Goal: Information Seeking & Learning: Check status

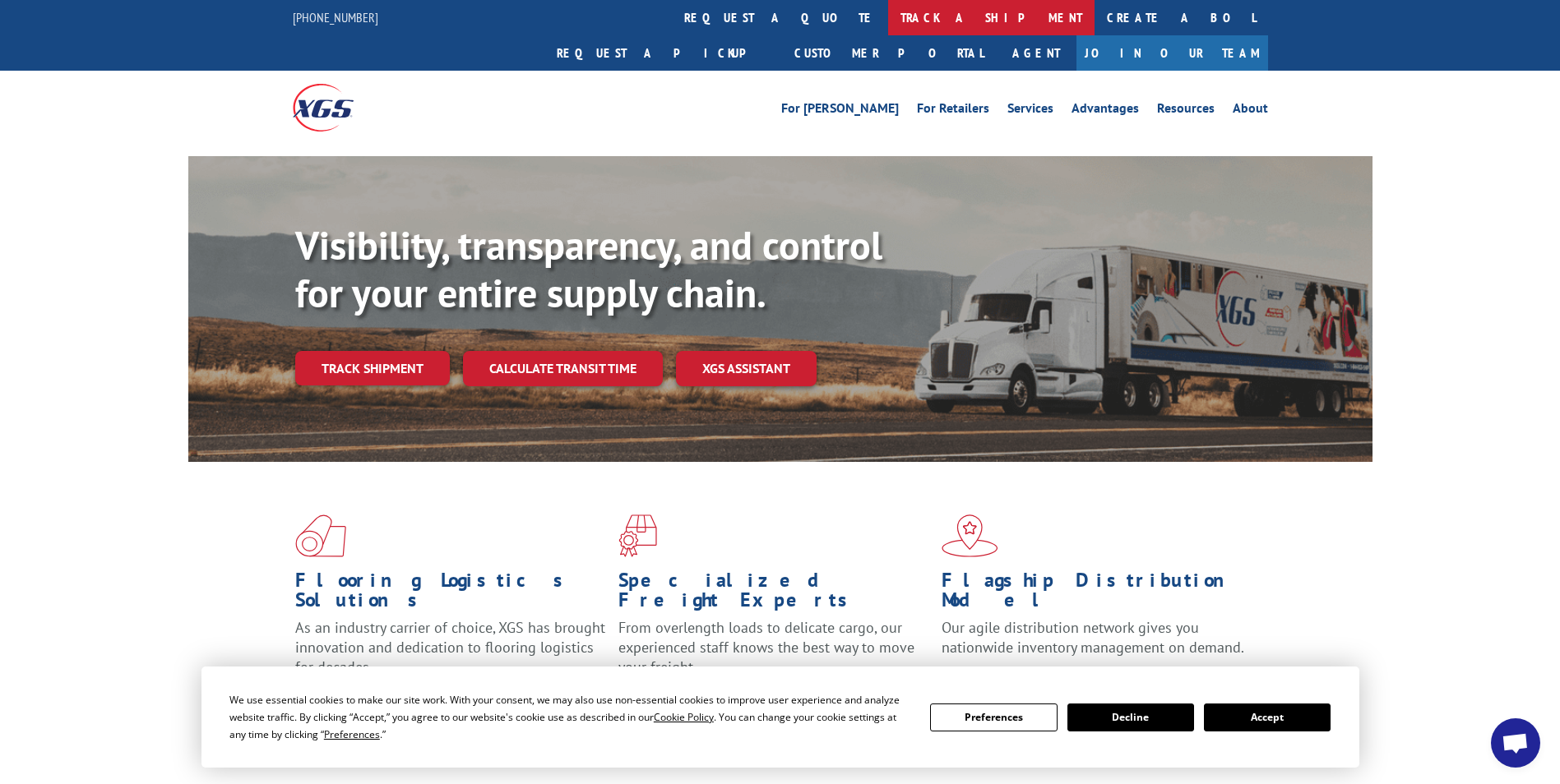
click at [888, 21] on link "track a shipment" at bounding box center [991, 17] width 206 height 36
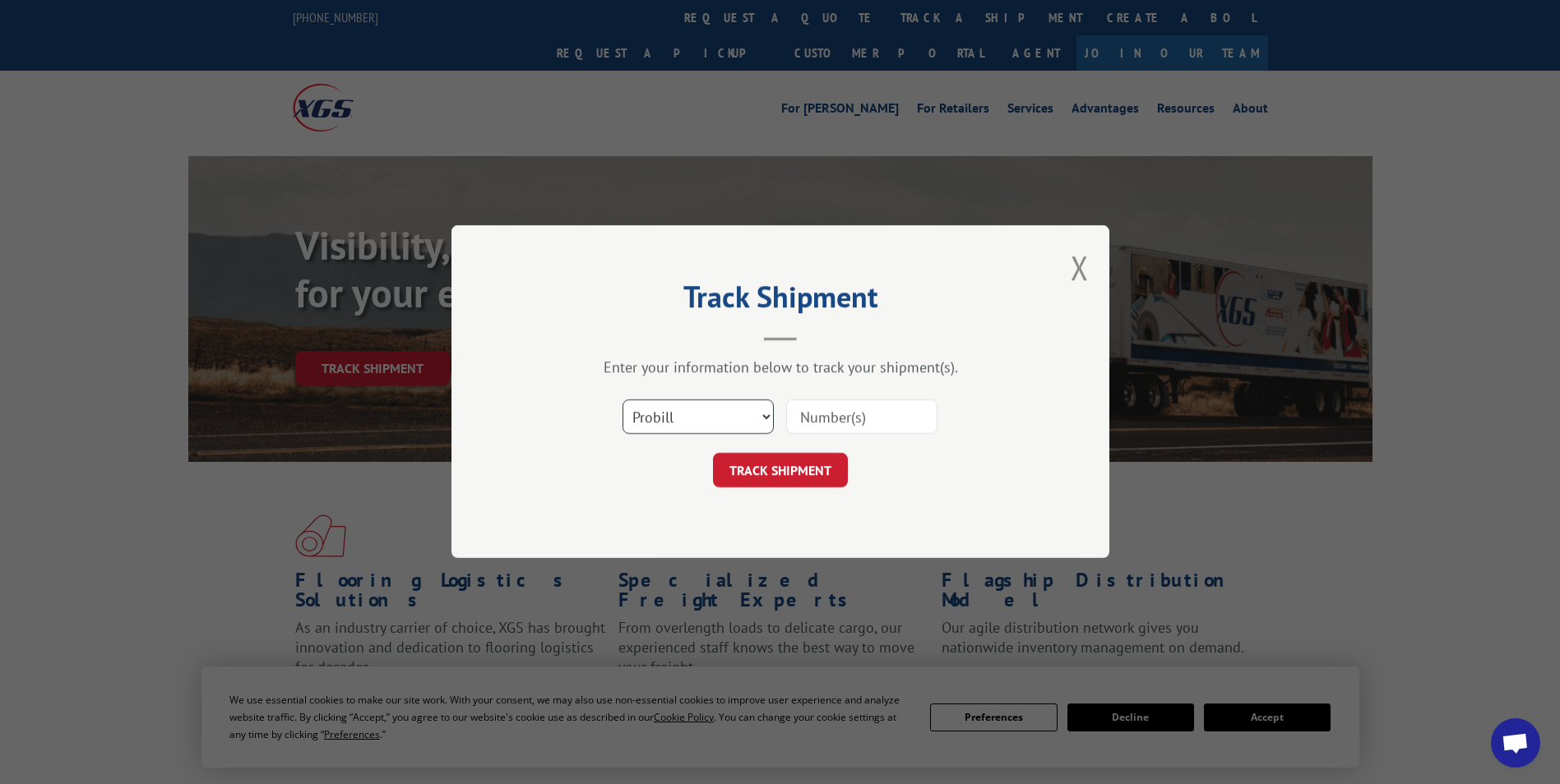
click at [763, 412] on select "Select category... Probill BOL PO" at bounding box center [698, 418] width 152 height 35
select select "bol"
click at [623, 400] on select "Select category... Probill BOL PO" at bounding box center [698, 418] width 152 height 35
click at [837, 422] on input at bounding box center [861, 418] width 152 height 35
paste input "7046859"
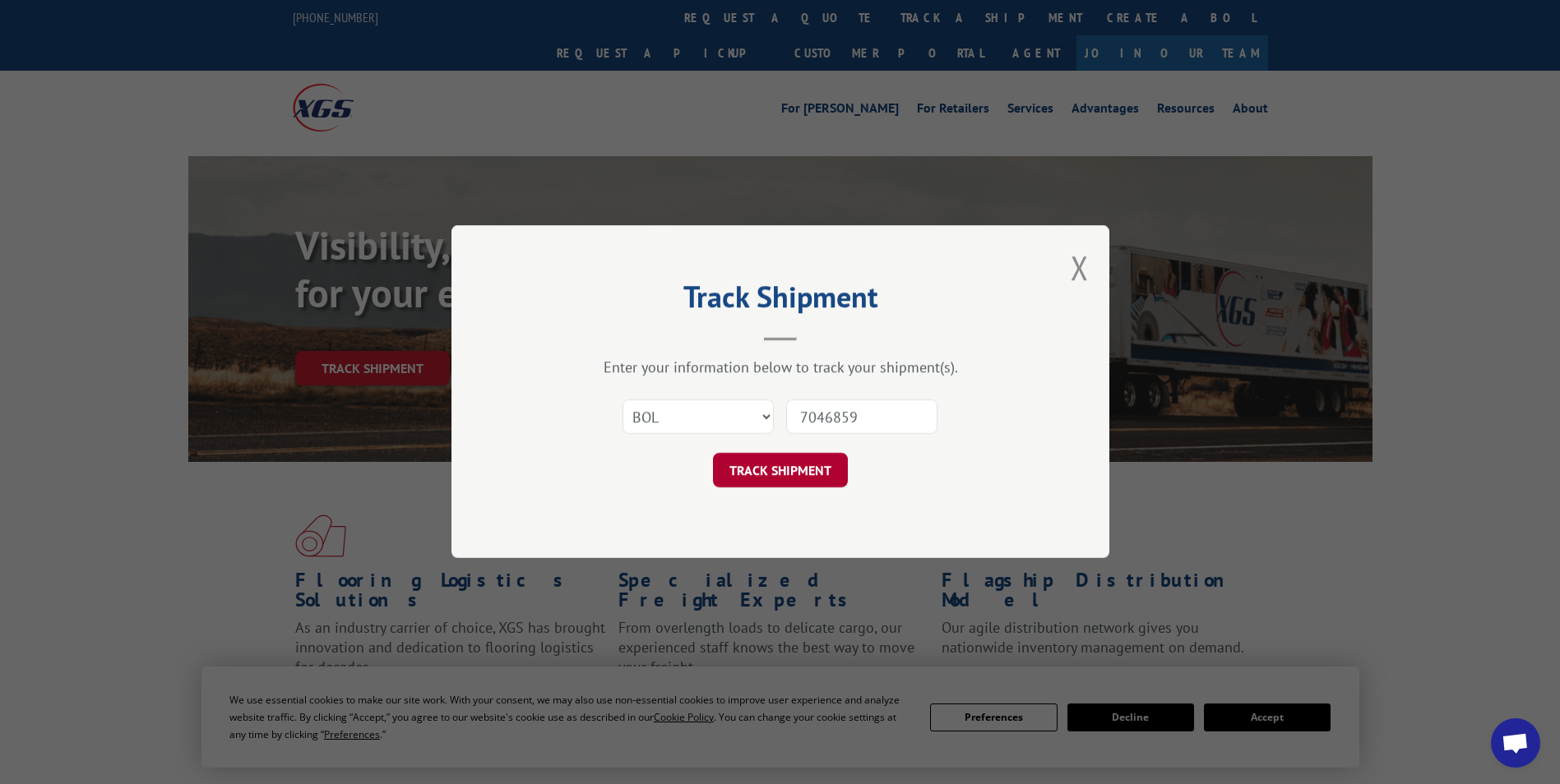
type input "7046859"
click at [755, 477] on button "TRACK SHIPMENT" at bounding box center [780, 472] width 135 height 35
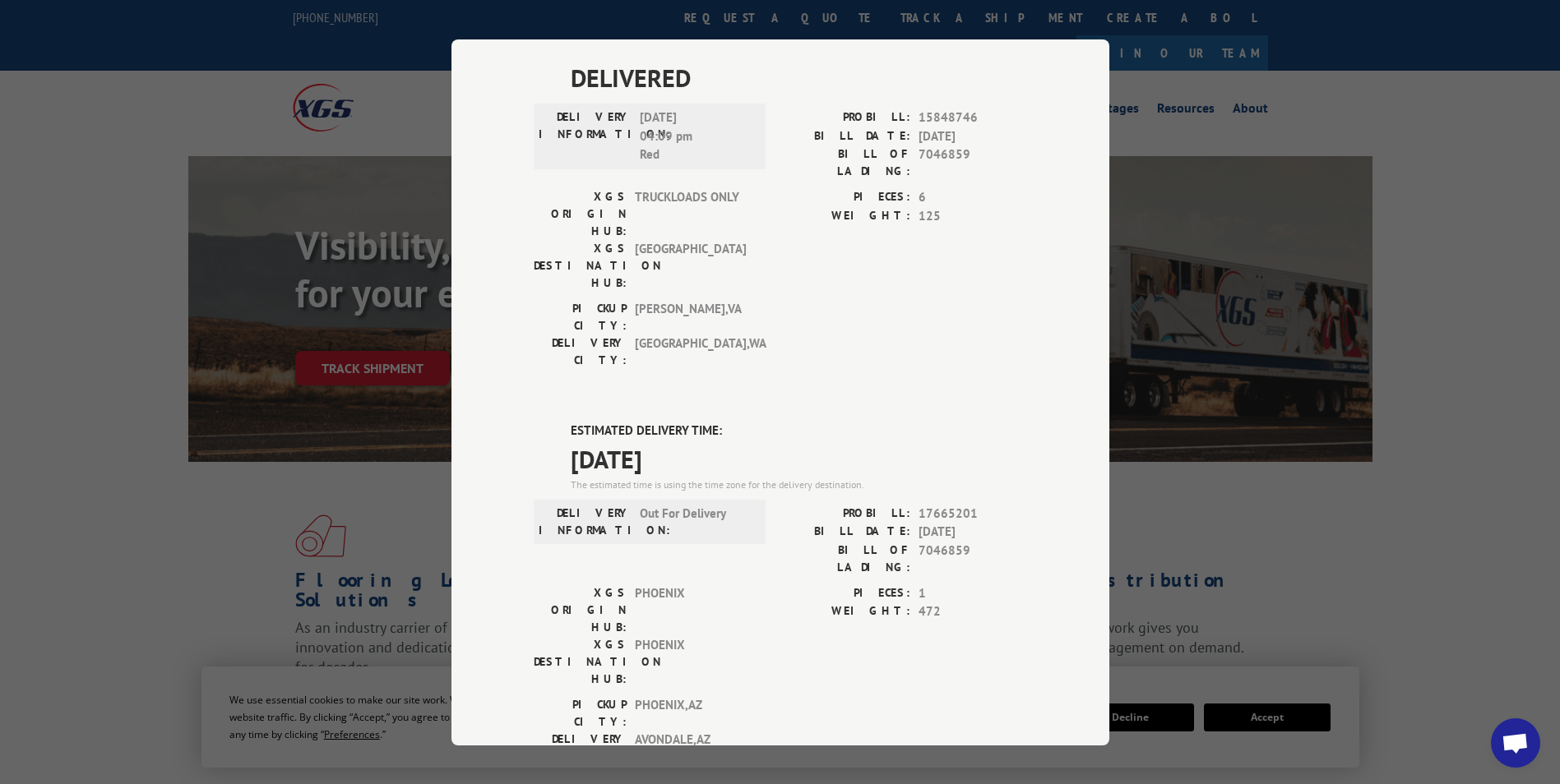
scroll to position [493, 0]
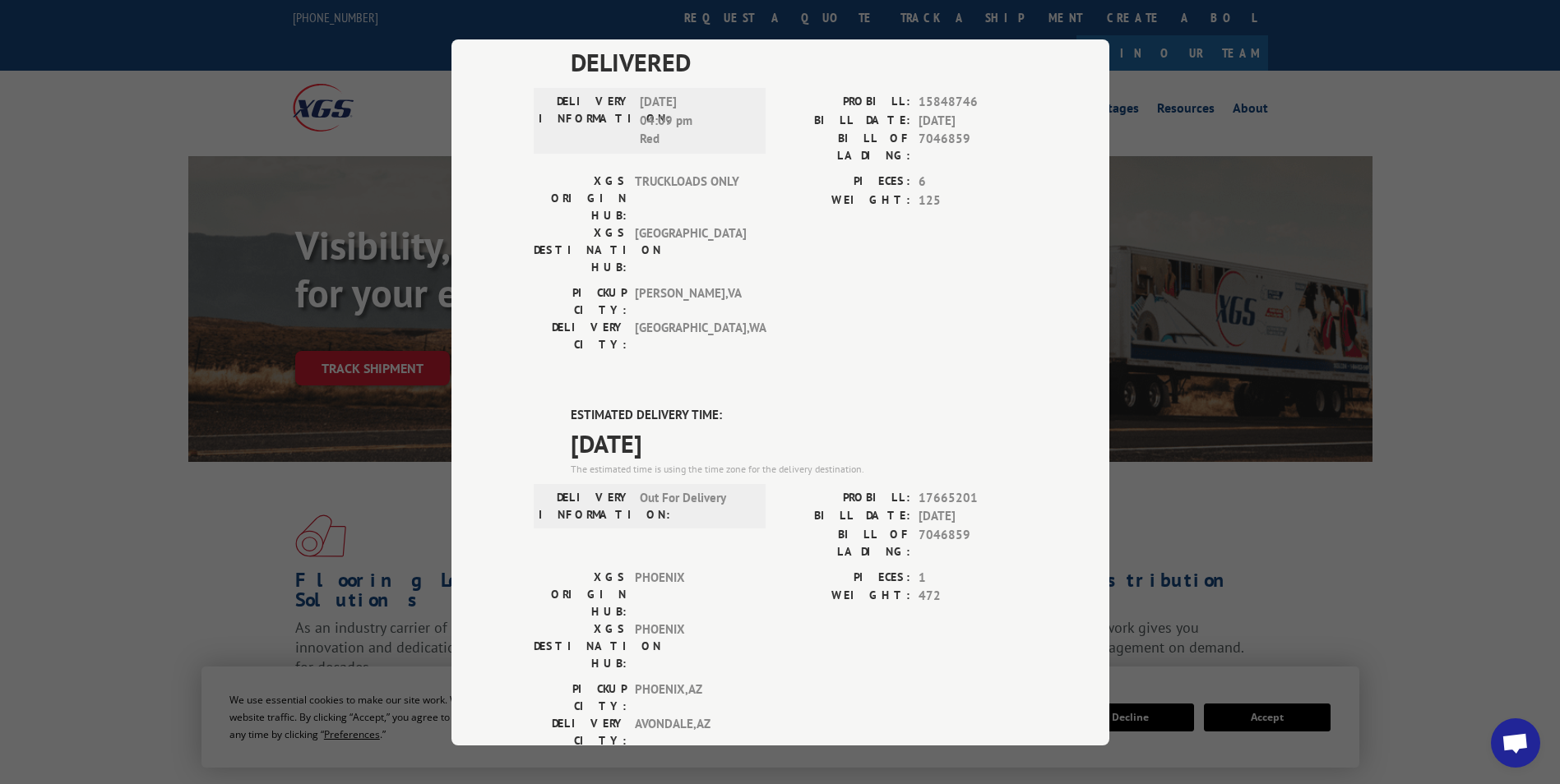
drag, startPoint x: 541, startPoint y: 224, endPoint x: 728, endPoint y: 254, distance: 189.4
click at [728, 406] on div "ESTIMATED DELIVERY TIME: [DATE] The estimated time is using the time zone for t…" at bounding box center [780, 701] width 493 height 591
drag, startPoint x: 728, startPoint y: 254, endPoint x: 666, endPoint y: 259, distance: 62.2
copy div "ESTIMATED DELIVERY TIME: [DATE]"
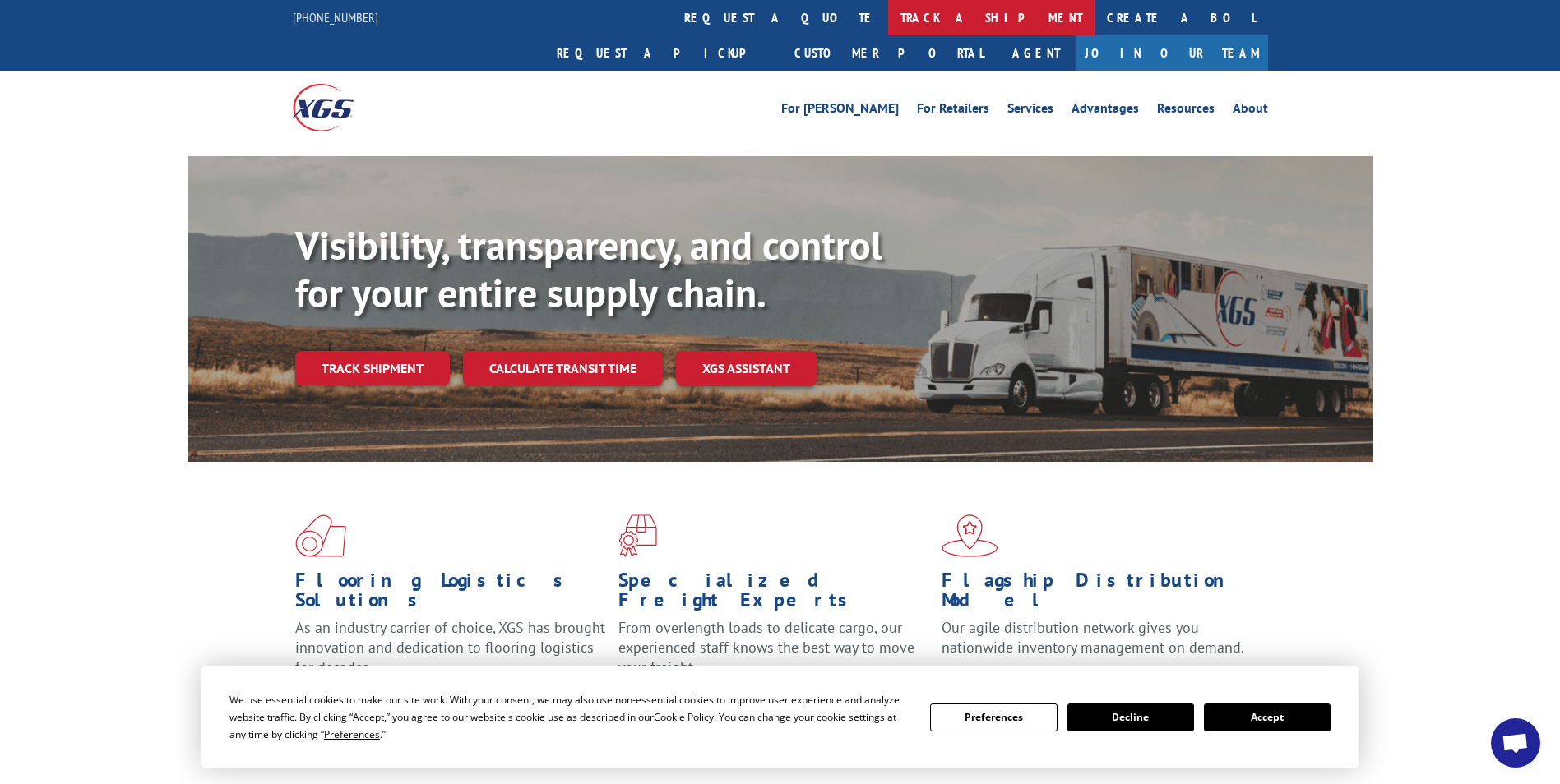
click at [888, 7] on link "track a shipment" at bounding box center [991, 17] width 206 height 36
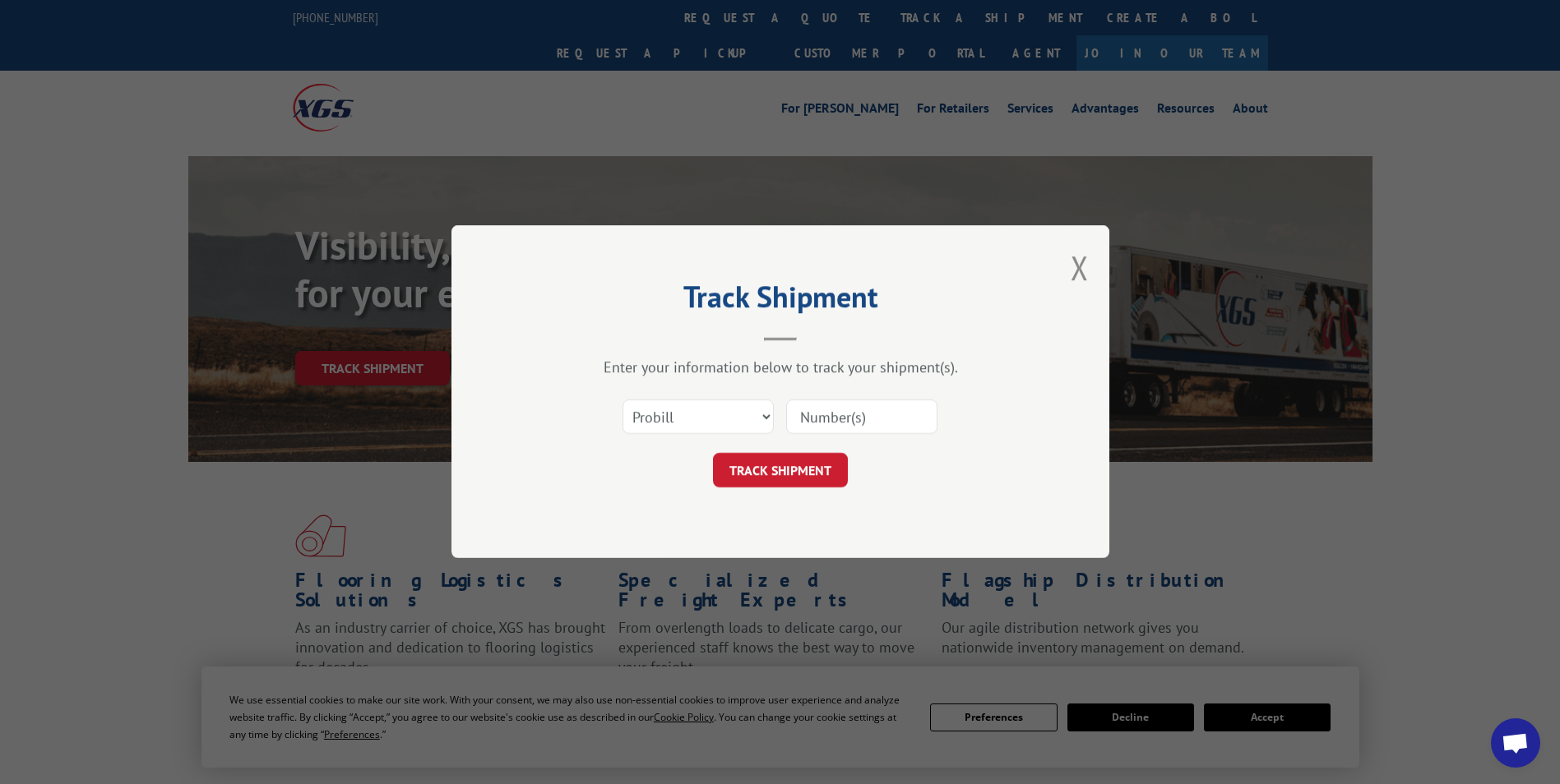
click at [805, 414] on input at bounding box center [861, 418] width 152 height 35
paste input "17450621"
type input "17450621"
click at [787, 466] on button "TRACK SHIPMENT" at bounding box center [780, 472] width 135 height 35
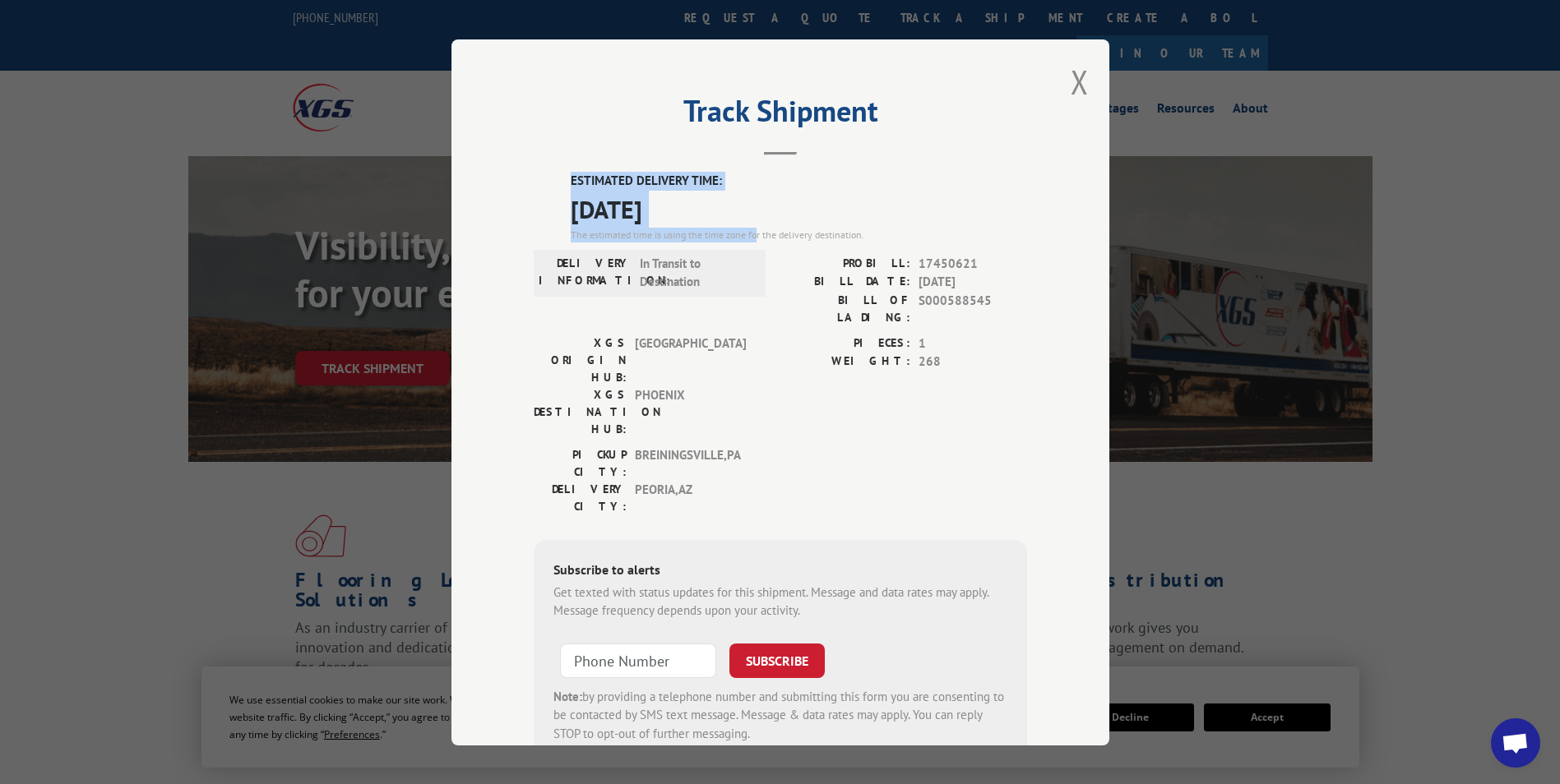
drag, startPoint x: 547, startPoint y: 176, endPoint x: 753, endPoint y: 240, distance: 215.7
click at [753, 240] on div "ESTIMATED DELIVERY TIME: 10/06/2025 The estimated time is using the time zone f…" at bounding box center [780, 467] width 493 height 591
drag, startPoint x: 753, startPoint y: 240, endPoint x: 487, endPoint y: 161, distance: 277.5
click at [487, 161] on div "Track Shipment ESTIMATED DELIVERY TIME: 10/06/2025 The estimated time is using …" at bounding box center [781, 393] width 658 height 706
click at [560, 158] on div "Track Shipment ESTIMATED DELIVERY TIME: 10/06/2025 The estimated time is using …" at bounding box center [781, 393] width 658 height 706
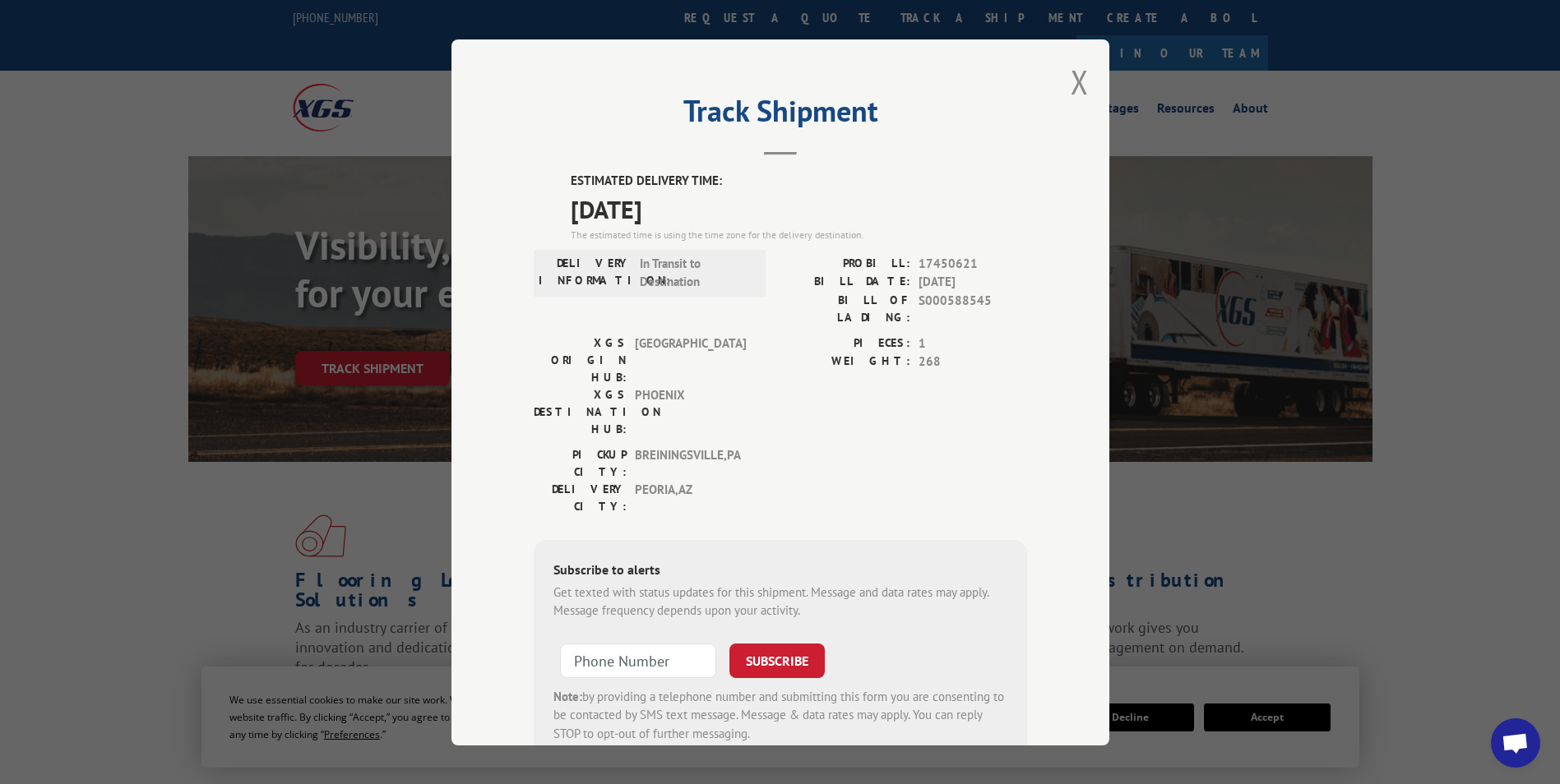
click at [710, 216] on span "10/06/2025" at bounding box center [798, 208] width 457 height 37
click at [572, 208] on span "10/06/2025" at bounding box center [798, 208] width 457 height 37
drag, startPoint x: 567, startPoint y: 176, endPoint x: 714, endPoint y: 212, distance: 151.3
click at [714, 212] on div "ESTIMATED DELIVERY TIME: 10/06/2025 The estimated time is using the time zone f…" at bounding box center [798, 206] width 457 height 70
drag, startPoint x: 714, startPoint y: 212, endPoint x: 668, endPoint y: 214, distance: 46.0
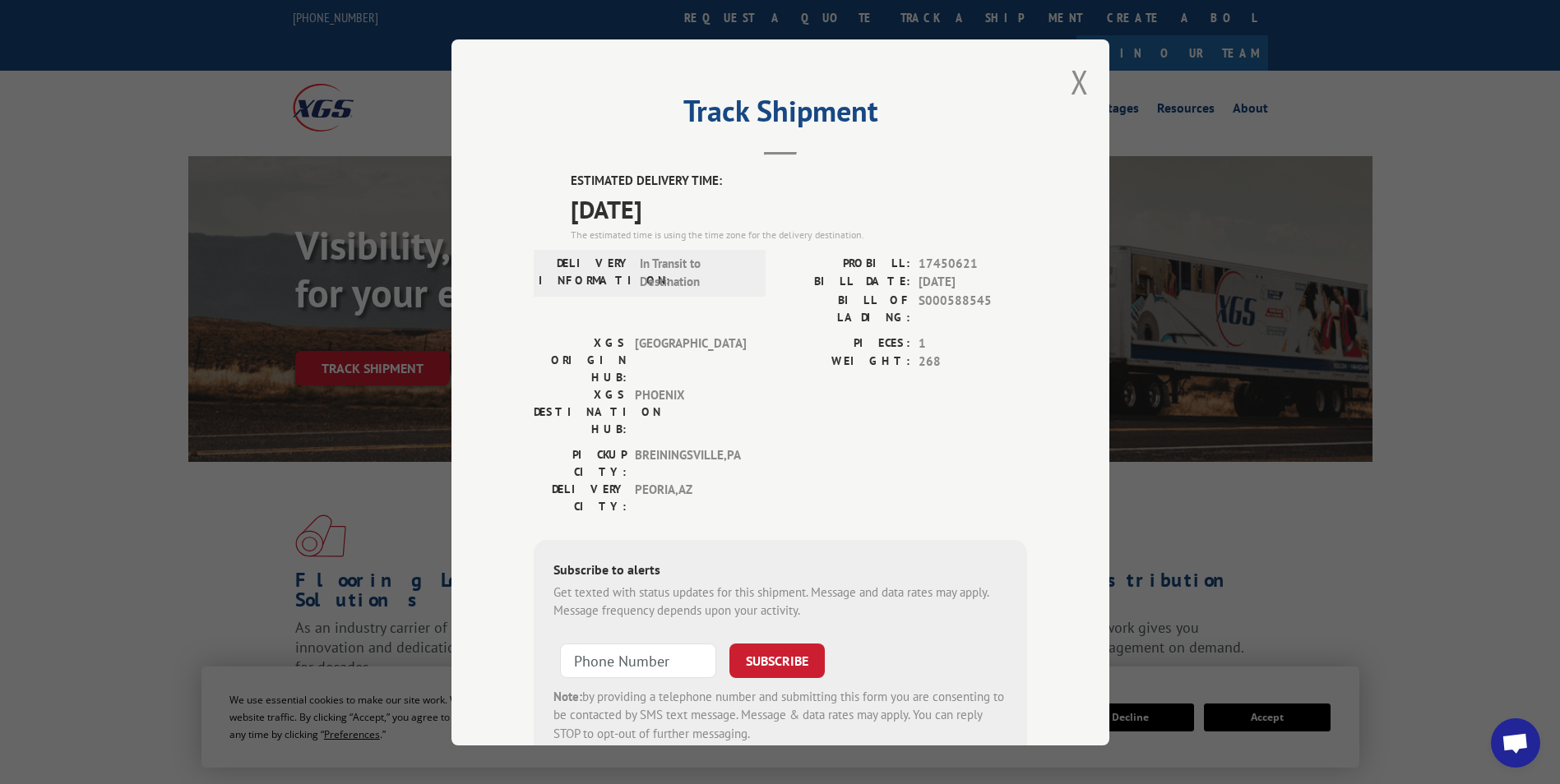
copy div "ESTIMATED DELIVERY TIME: 10/06/2025"
